Goal: Obtain resource: Download file/media

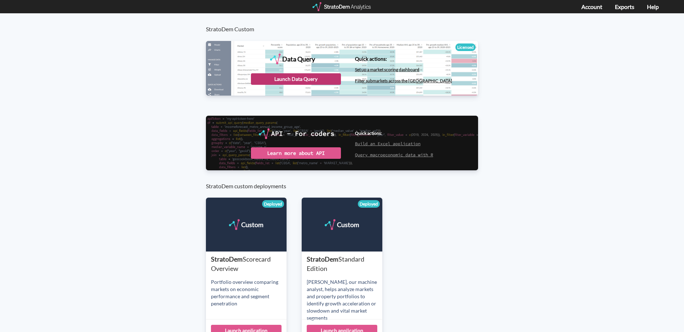
click at [300, 79] on div "Launch Data Query" at bounding box center [296, 79] width 90 height 12
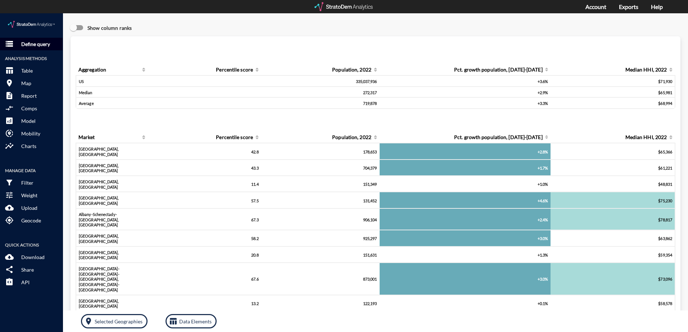
click p "Define query"
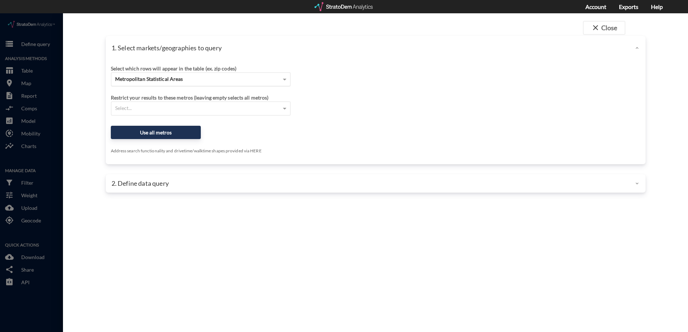
click span "Metropolitan Statistical Areas"
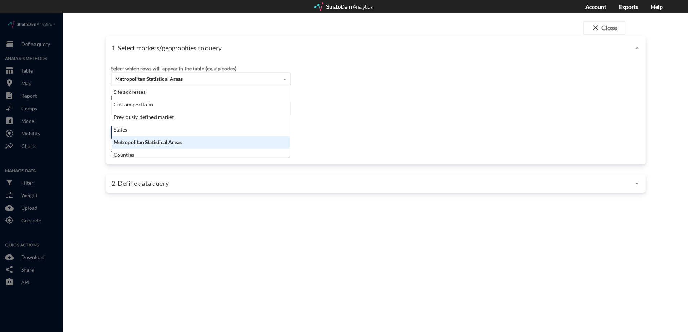
scroll to position [66, 173]
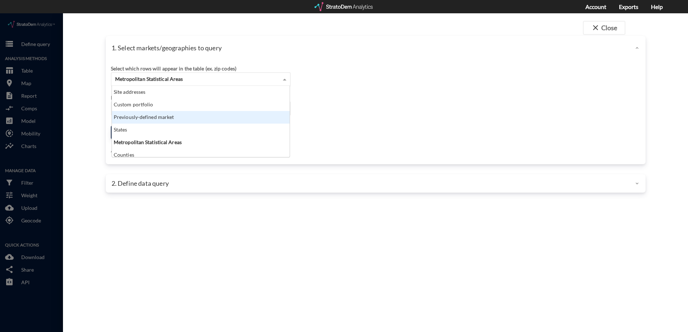
click div "Previously-defined market"
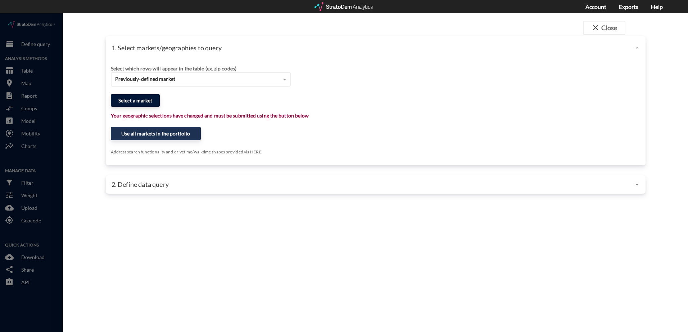
click button "Select a market"
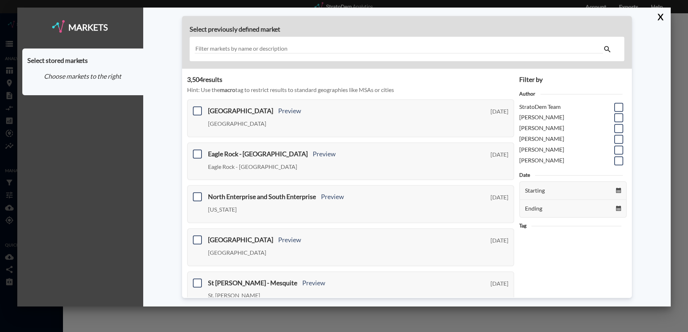
click at [307, 48] on input "text" at bounding box center [399, 49] width 408 height 10
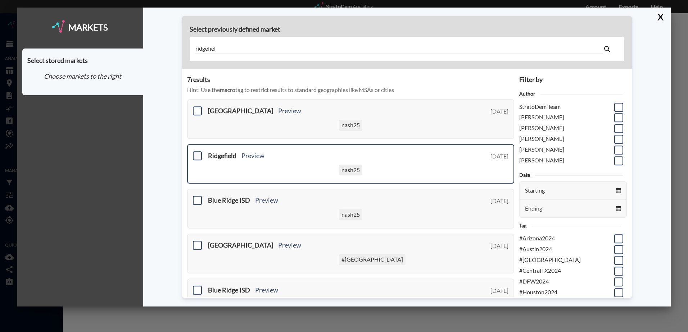
type input "ridgefiel"
click at [196, 155] on span at bounding box center [197, 155] width 9 height 9
click at [196, 153] on input "checkbox" at bounding box center [196, 153] width 0 height 0
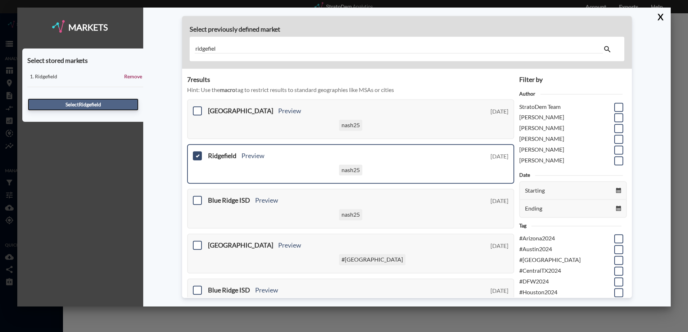
click at [99, 105] on button "Select Ridgefield" at bounding box center [83, 105] width 111 height 12
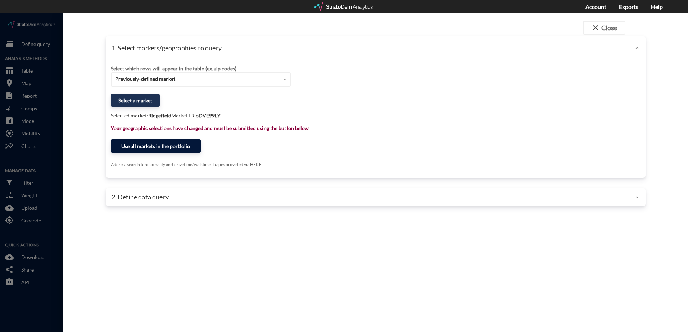
click button "Use all markets in the portfolio"
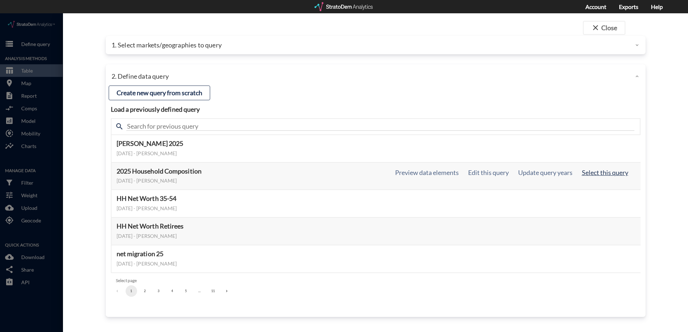
click button "Select this query"
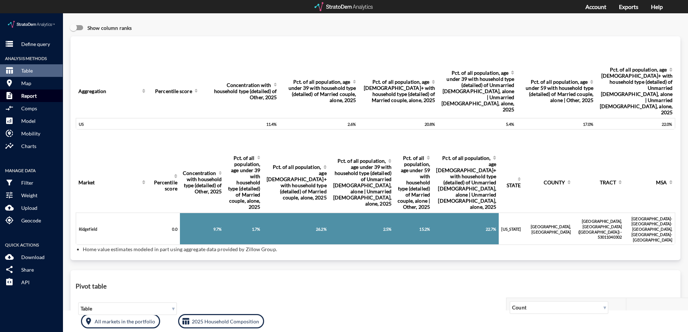
click p "Report"
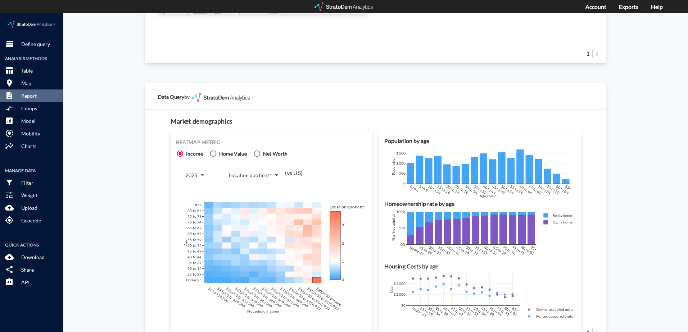
scroll to position [360, 0]
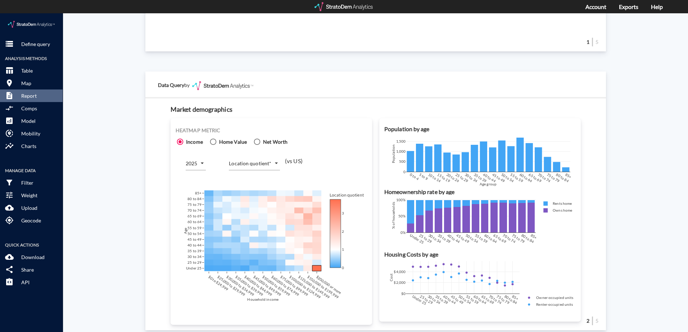
click body "/vantagepoint/us/-1 storage Define query Analysis Methods table_chart Table roo…"
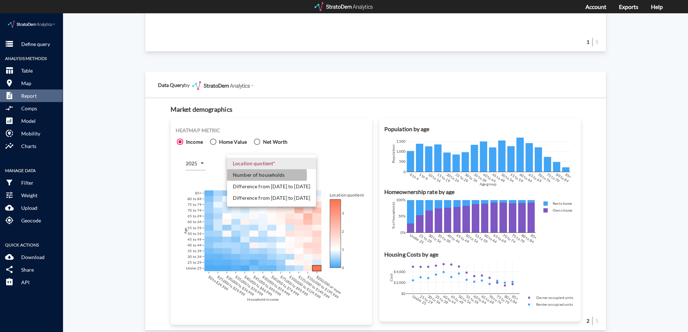
click li "Number of households"
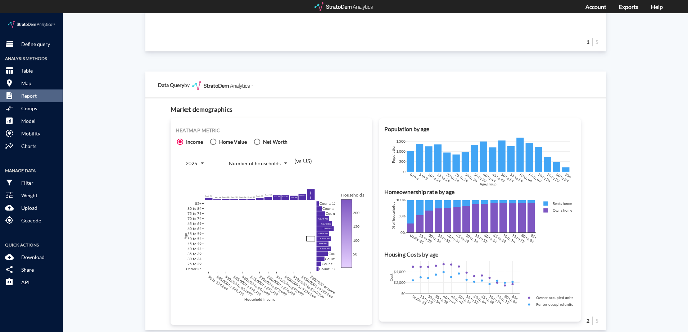
click div "Site report Generate a site report for a given location, (optionally) benchmark…"
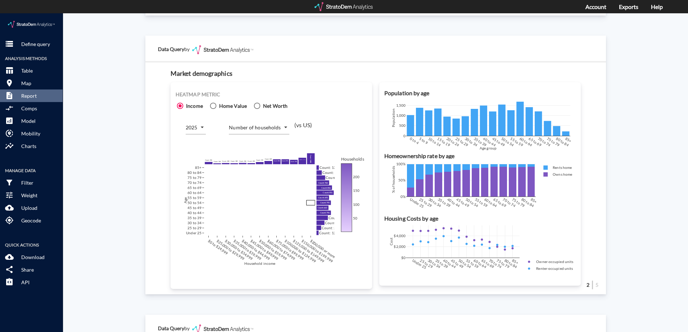
scroll to position [432, 0]
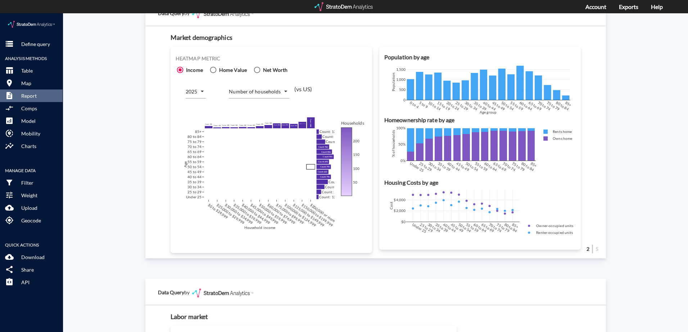
click div "Site report Generate a site report for a given location, (optionally) benchmark…"
click body "/vantagepoint/us/-1 storage Define query Analysis Methods table_chart Table roo…"
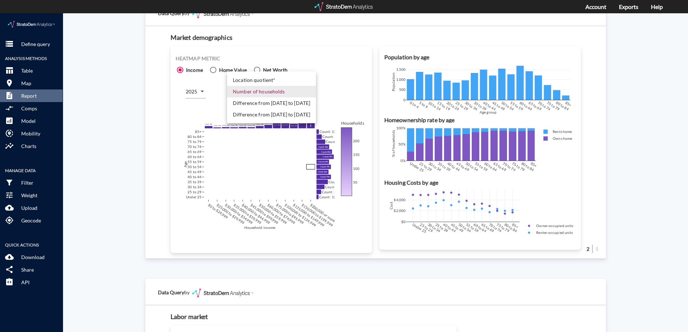
click li "Difference from 2025 to 2030"
type input "COUNT_DIFF_FUTURE"
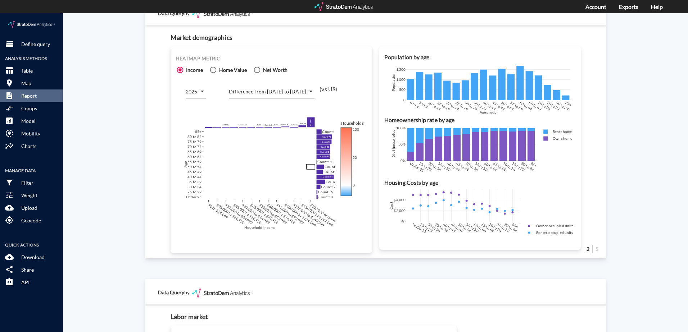
click div "Site report Generate a site report for a given location, (optionally) benchmark…"
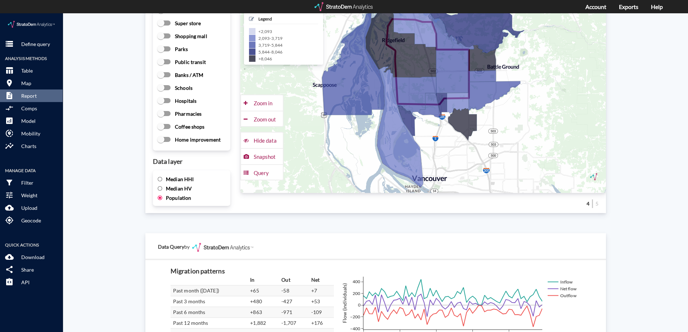
scroll to position [1043, 0]
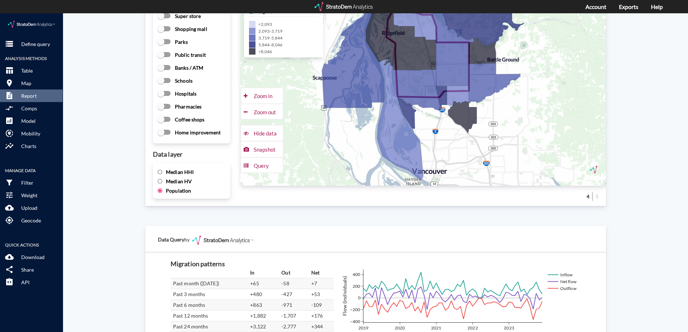
drag, startPoint x: 97, startPoint y: 219, endPoint x: 100, endPoint y: 222, distance: 3.8
click div "Site report Generate a site report for a given location, (optionally) benchmark…"
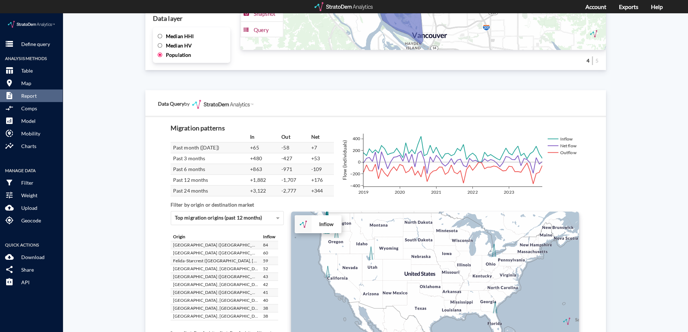
scroll to position [1212, 0]
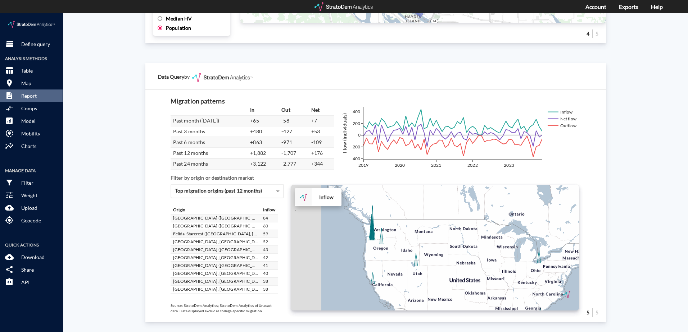
drag, startPoint x: 369, startPoint y: 242, endPoint x: 415, endPoint y: 276, distance: 57.1
click div "+ − Inflow CUSTOMIZE DATA Draw a polygon Draw a rectangle Draw a marker Edit la…"
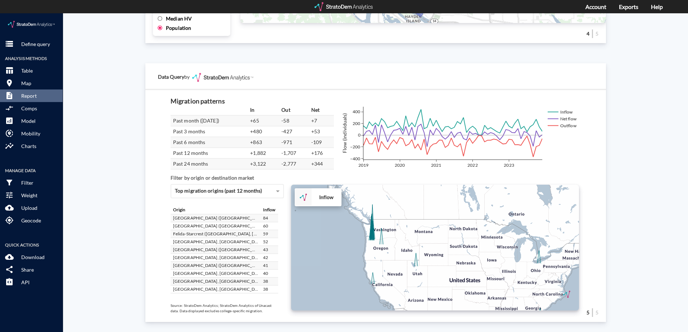
click div "+ − Inflow CUSTOMIZE DATA Draw a polygon Draw a rectangle Draw a marker Edit la…"
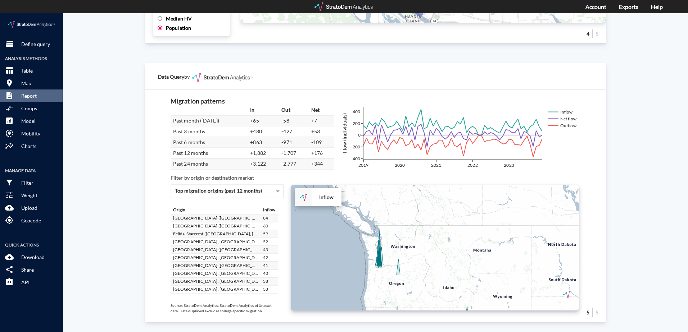
drag, startPoint x: 394, startPoint y: 223, endPoint x: 438, endPoint y: 248, distance: 50.6
click div "+ − Inflow CUSTOMIZE DATA Draw a polygon Draw a rectangle Draw a marker Edit la…"
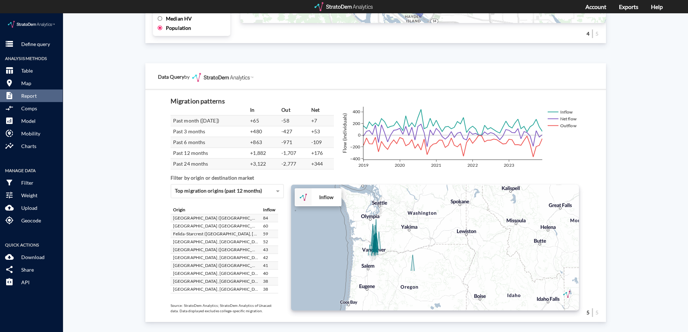
drag, startPoint x: 404, startPoint y: 252, endPoint x: 443, endPoint y: 222, distance: 48.9
click div "+ − Inflow CUSTOMIZE DATA Draw a polygon Draw a rectangle Draw a marker Edit la…"
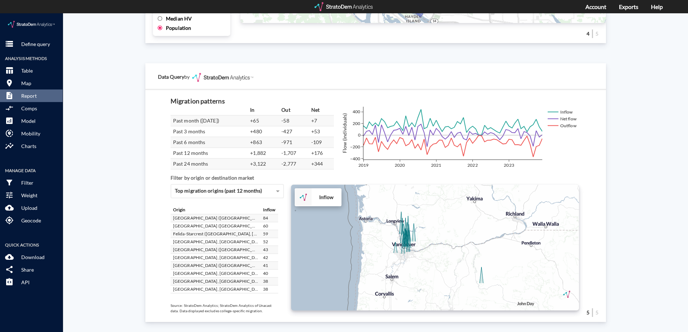
drag, startPoint x: 396, startPoint y: 223, endPoint x: 458, endPoint y: 203, distance: 65.5
click div "+ − Inflow CUSTOMIZE DATA Draw a polygon Draw a rectangle Draw a marker Edit la…"
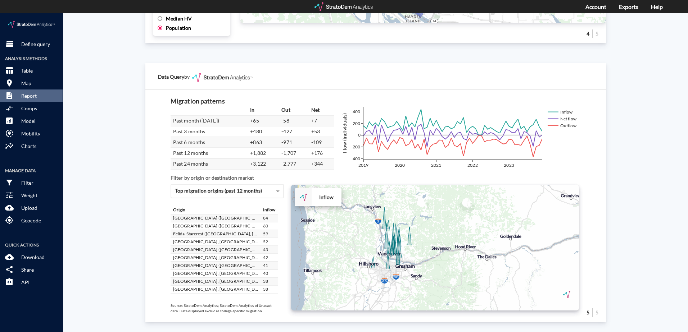
drag, startPoint x: 424, startPoint y: 216, endPoint x: 458, endPoint y: 207, distance: 35.9
click div "+ − Inflow CUSTOMIZE DATA Draw a polygon Draw a rectangle Draw a marker Edit la…"
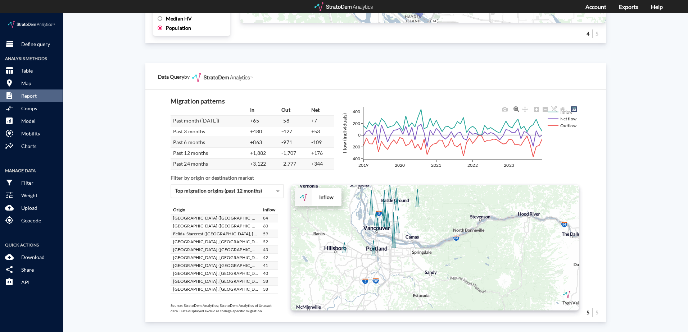
drag, startPoint x: 444, startPoint y: 215, endPoint x: 507, endPoint y: 158, distance: 84.3
click div "In Out Net Past month (December 2023) +65 -58 +7 Past 3 months +480 -427 +53 Pa…"
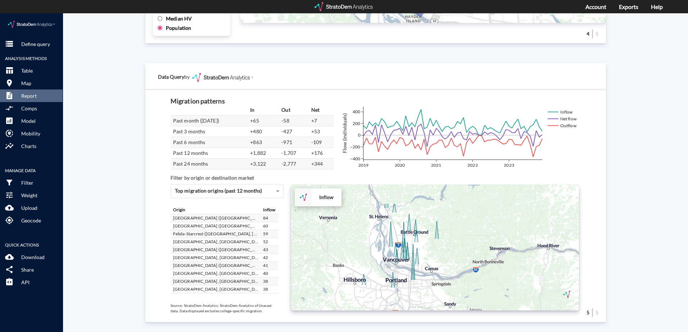
drag, startPoint x: 443, startPoint y: 204, endPoint x: 463, endPoint y: 237, distance: 38.6
click div "+ − Inflow CUSTOMIZE DATA Draw a polygon Draw a rectangle Draw a marker Edit la…"
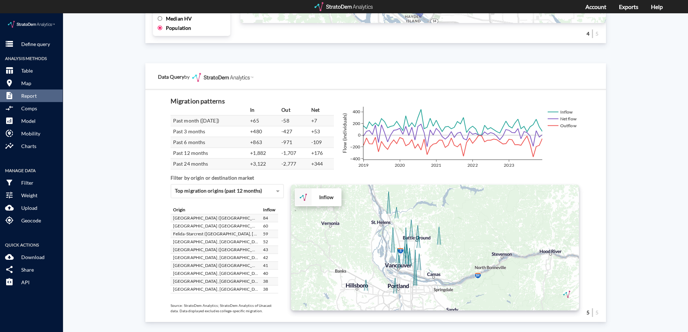
drag, startPoint x: 364, startPoint y: 243, endPoint x: 367, endPoint y: 250, distance: 7.3
click div "+ − Inflow CUSTOMIZE DATA Draw a polygon Draw a rectangle Draw a marker Edit la…"
click p "Download"
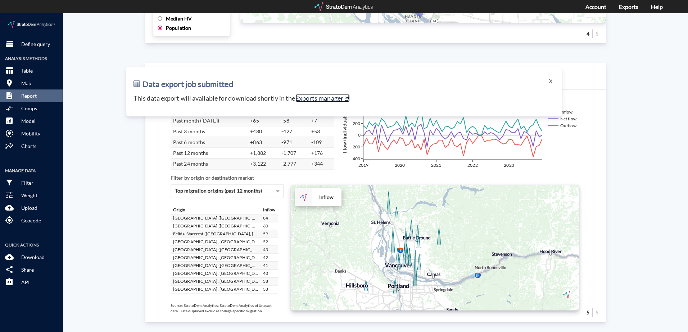
click link "Exports manager"
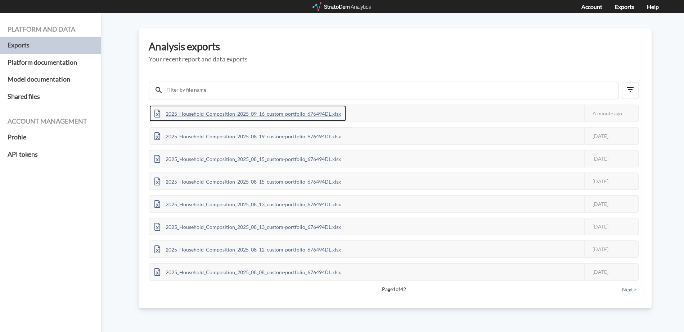
click at [289, 114] on div "2025_Household_Composition_2025_09_16_custom-portfolio_676494DL.xlsx" at bounding box center [247, 113] width 196 height 16
